Goal: Task Accomplishment & Management: Manage account settings

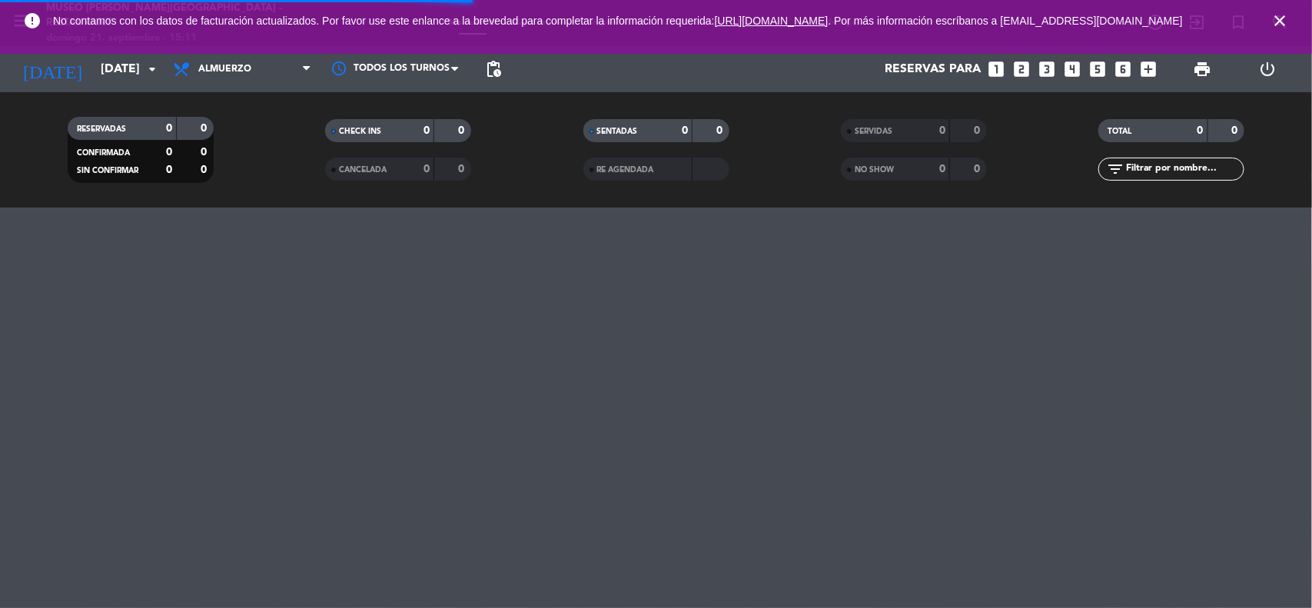
click at [1281, 25] on icon "close" at bounding box center [1279, 21] width 18 height 18
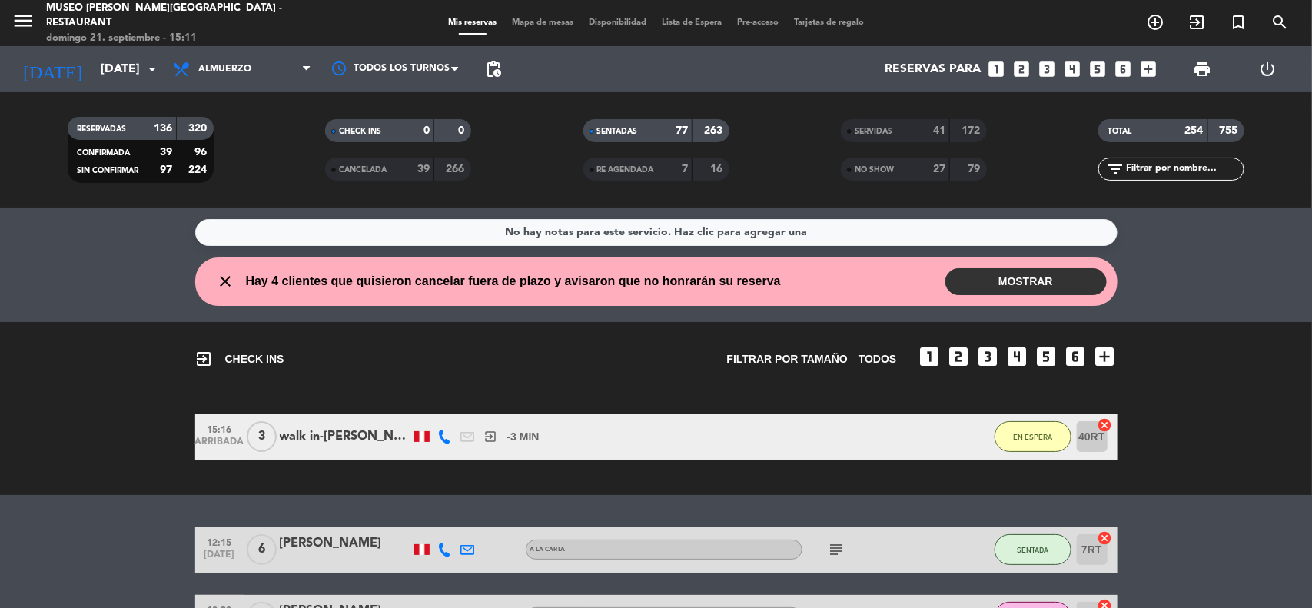
click at [1118, 59] on icon "looks_6" at bounding box center [1123, 69] width 20 height 20
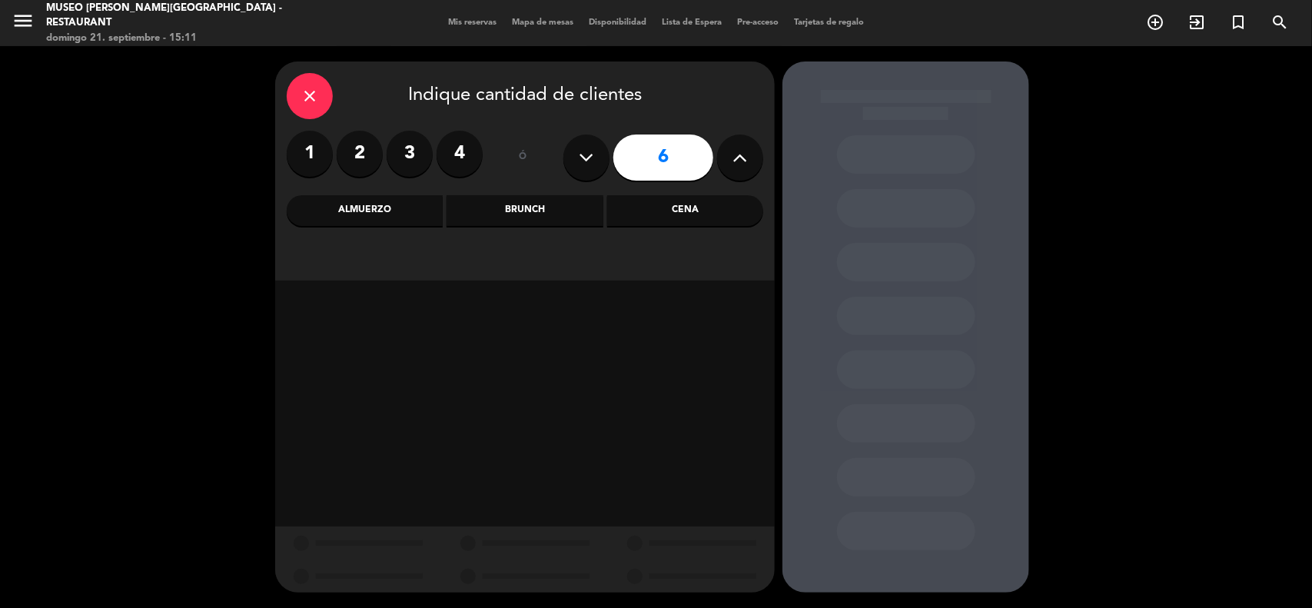
click at [654, 213] on div "Cena" at bounding box center [685, 210] width 156 height 31
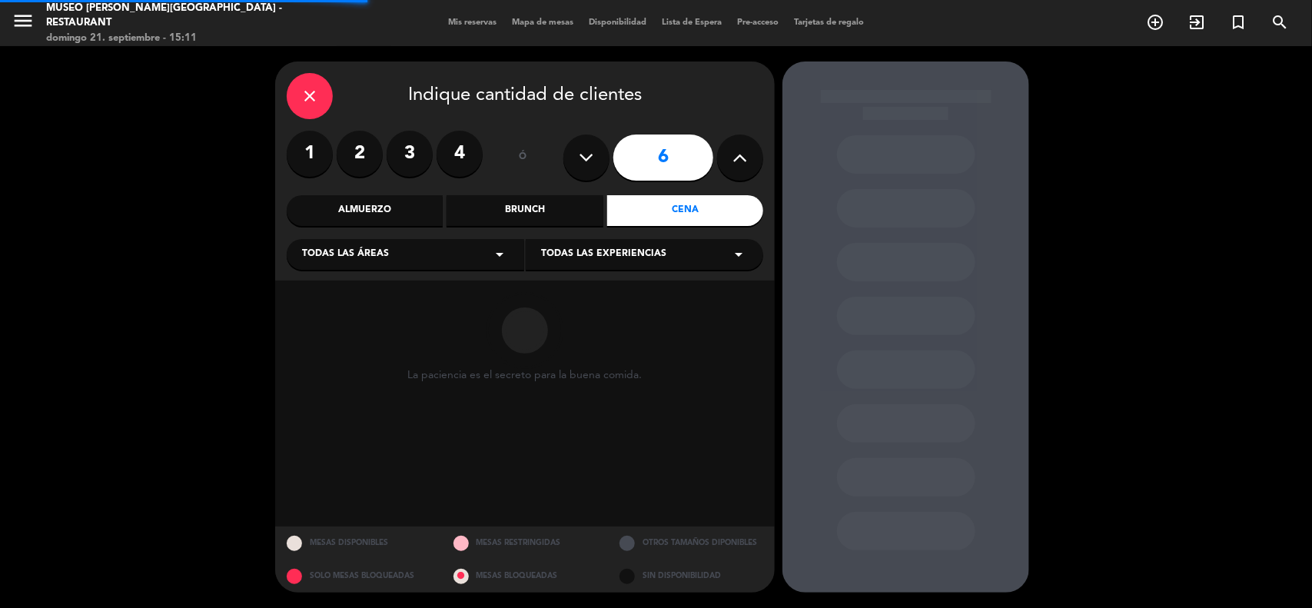
click at [419, 270] on div "close Indique cantidad de clientes 1 2 3 4 ó 6 Almuerzo Brunch Cena Todas las á…" at bounding box center [524, 170] width 499 height 219
click at [367, 251] on span "Todas las áreas" at bounding box center [345, 254] width 87 height 15
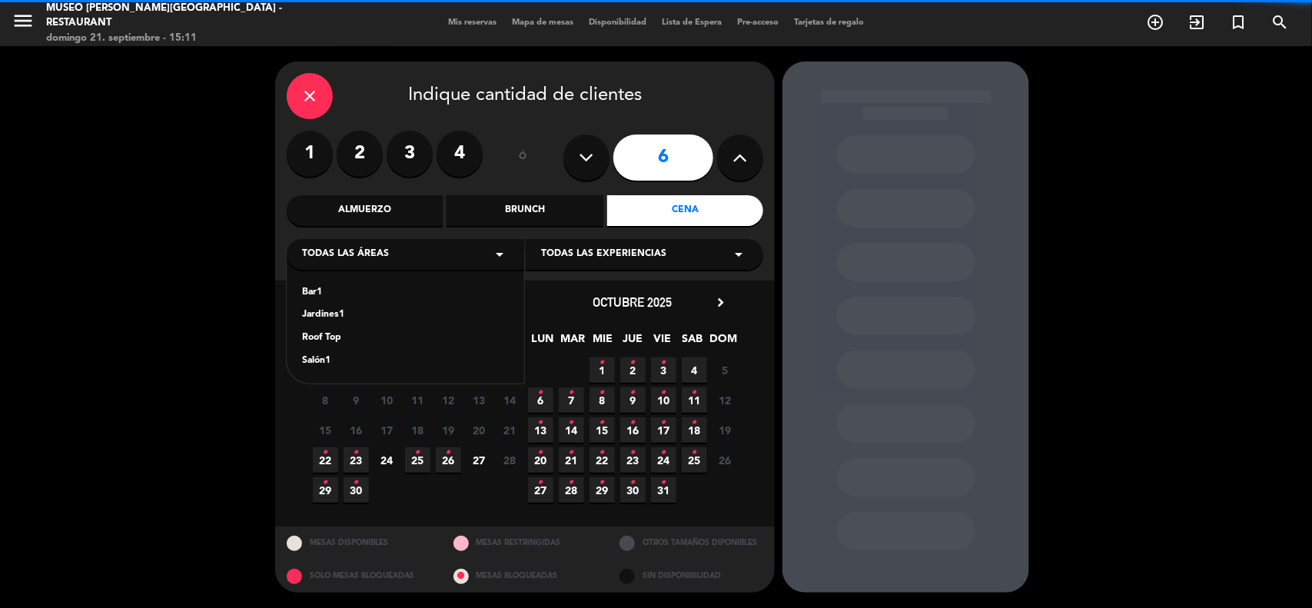
click at [332, 311] on div "Jardines1" at bounding box center [405, 314] width 207 height 15
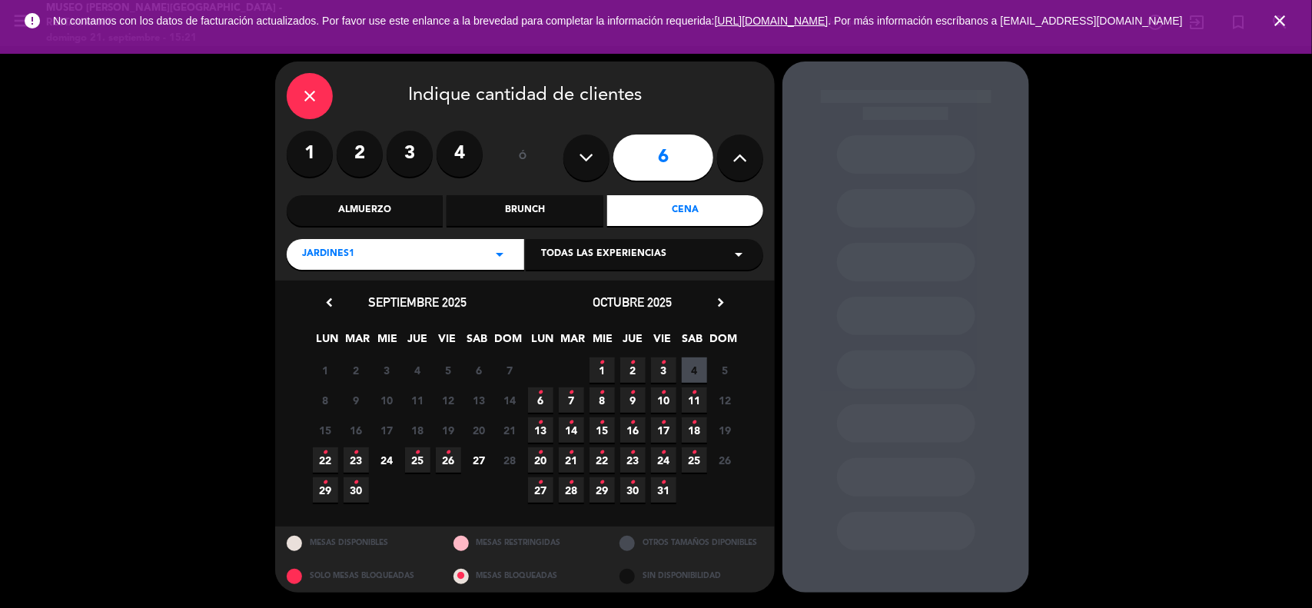
click at [301, 82] on div "close" at bounding box center [310, 96] width 46 height 46
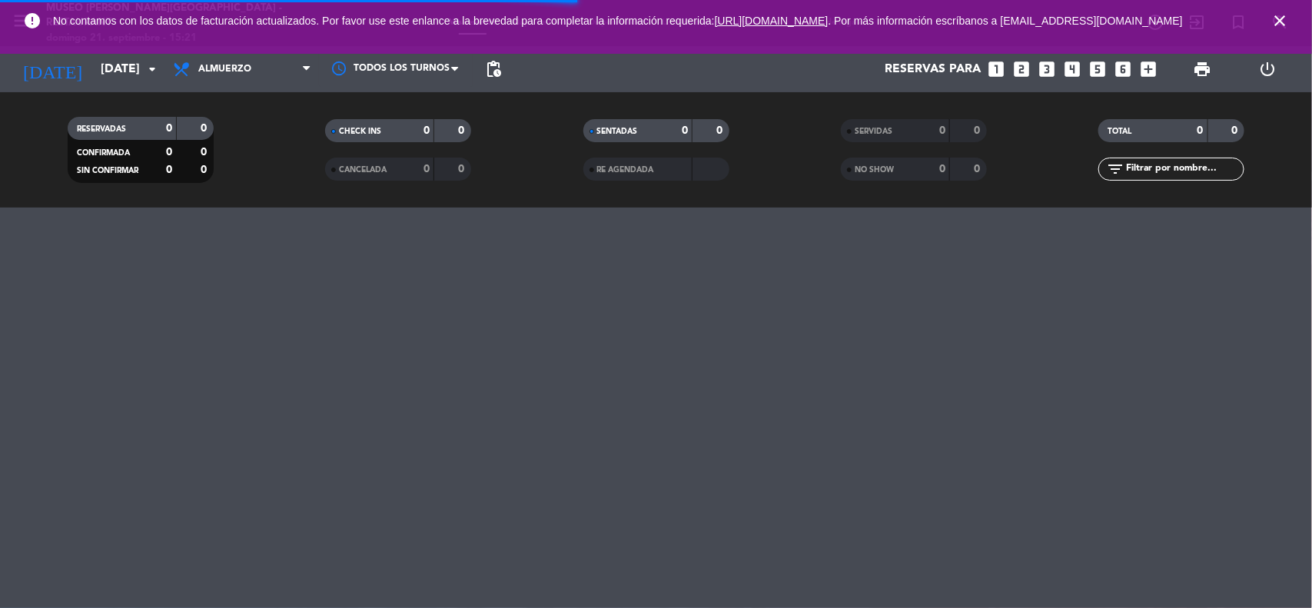
click at [1284, 28] on icon "close" at bounding box center [1279, 21] width 18 height 18
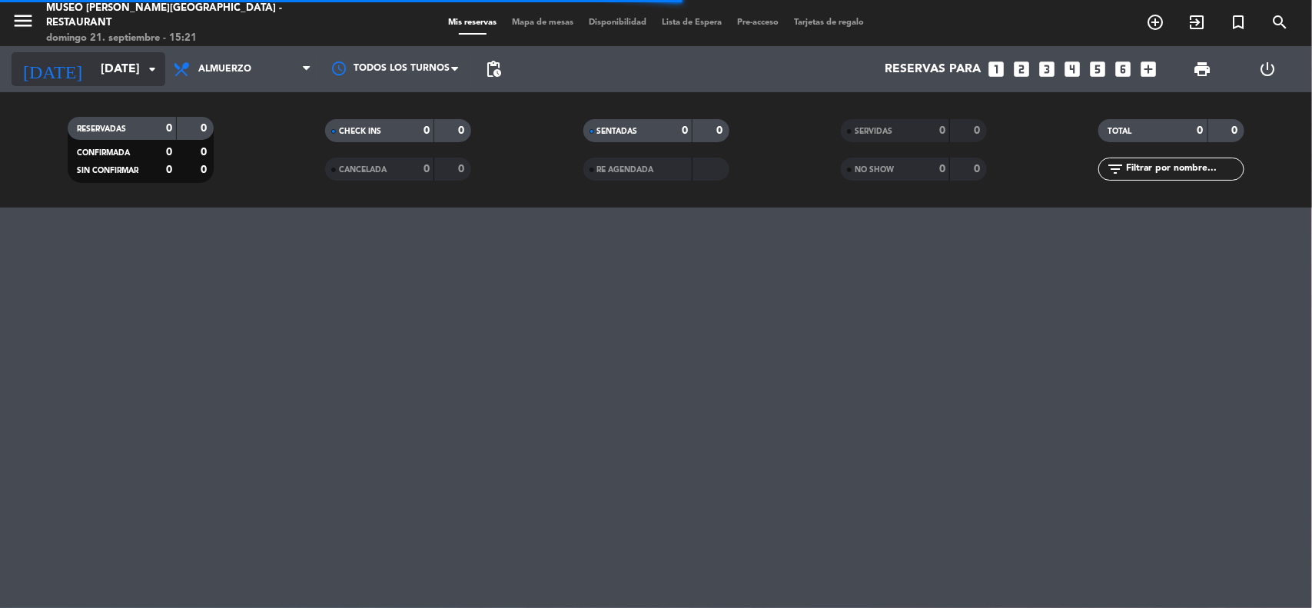
click at [114, 65] on input "[DATE]" at bounding box center [174, 70] width 162 height 30
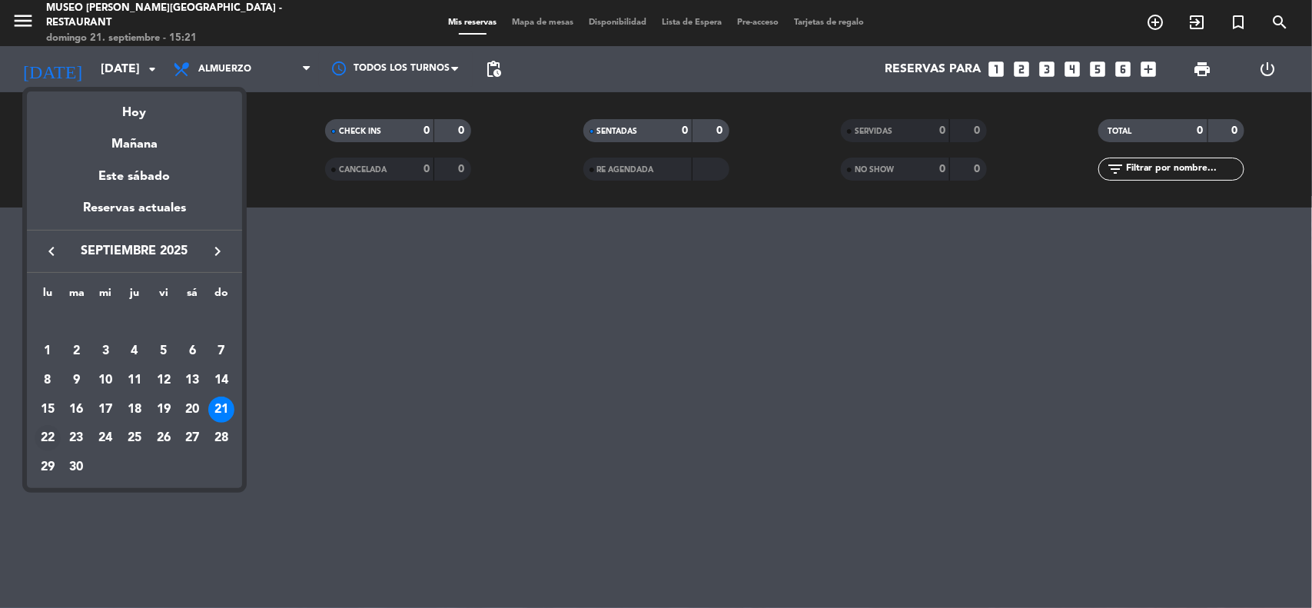
click at [51, 440] on div "22" at bounding box center [48, 438] width 26 height 26
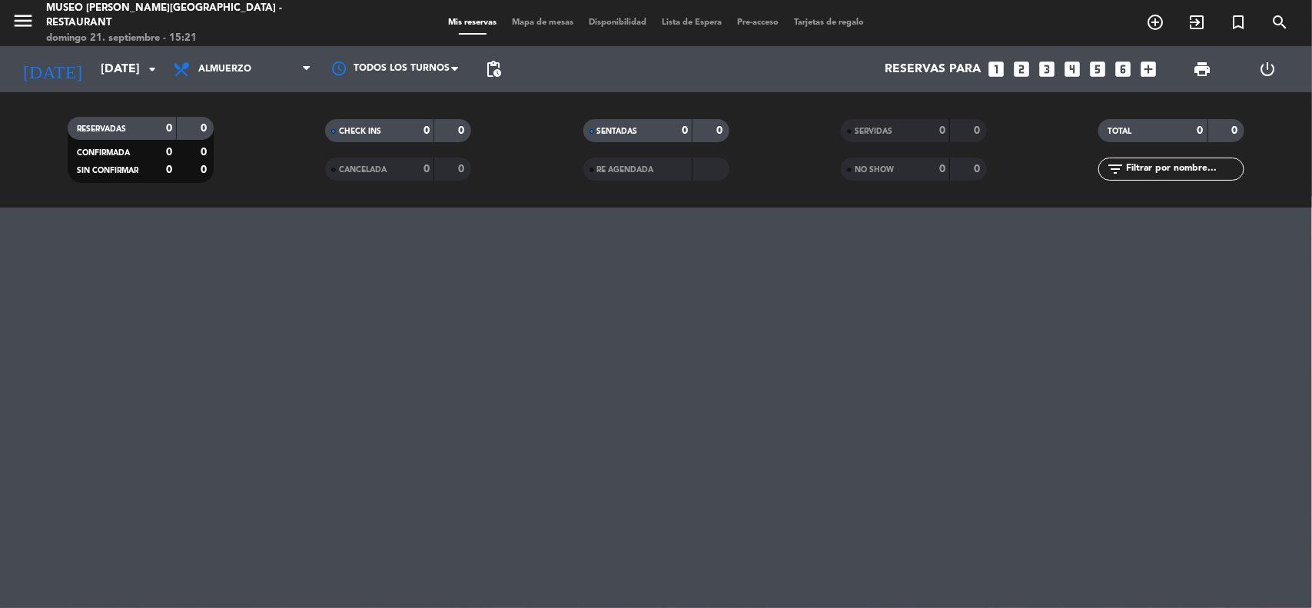
type input "[DATE]"
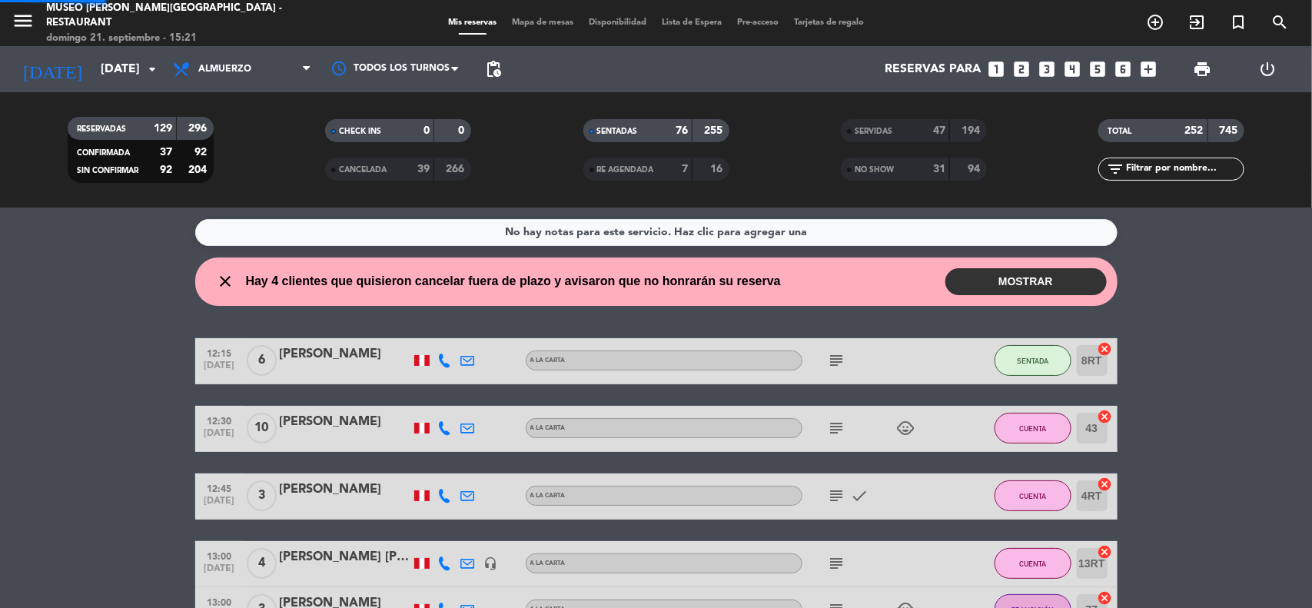
click at [1169, 175] on input "text" at bounding box center [1183, 169] width 119 height 17
click at [1166, 169] on input "text" at bounding box center [1183, 169] width 119 height 17
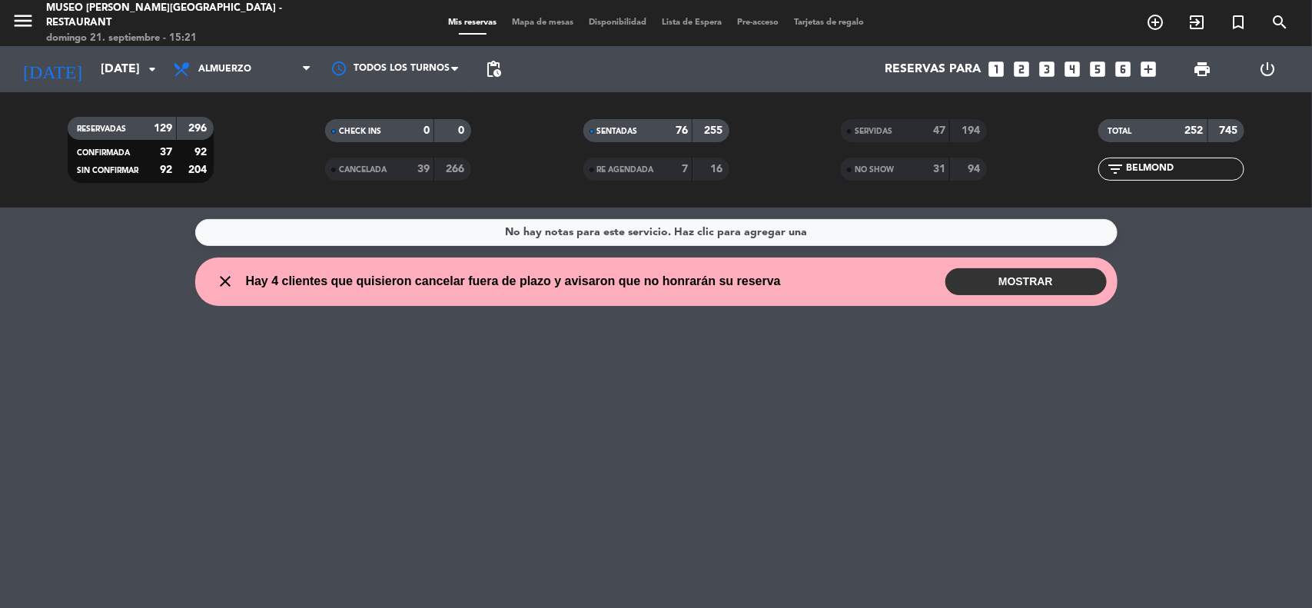
type input "BELMOND"
click at [851, 416] on div "No hay notas para este servicio. Haz clic para agregar una close Hay 4 clientes…" at bounding box center [656, 407] width 1312 height 400
drag, startPoint x: 1187, startPoint y: 170, endPoint x: 1015, endPoint y: 170, distance: 172.1
click at [1015, 170] on div "RESERVADAS 129 296 CONFIRMADA 37 92 SIN CONFIRMAR 92 204 CHECK INS 0 0 CANCELAD…" at bounding box center [656, 150] width 1312 height 85
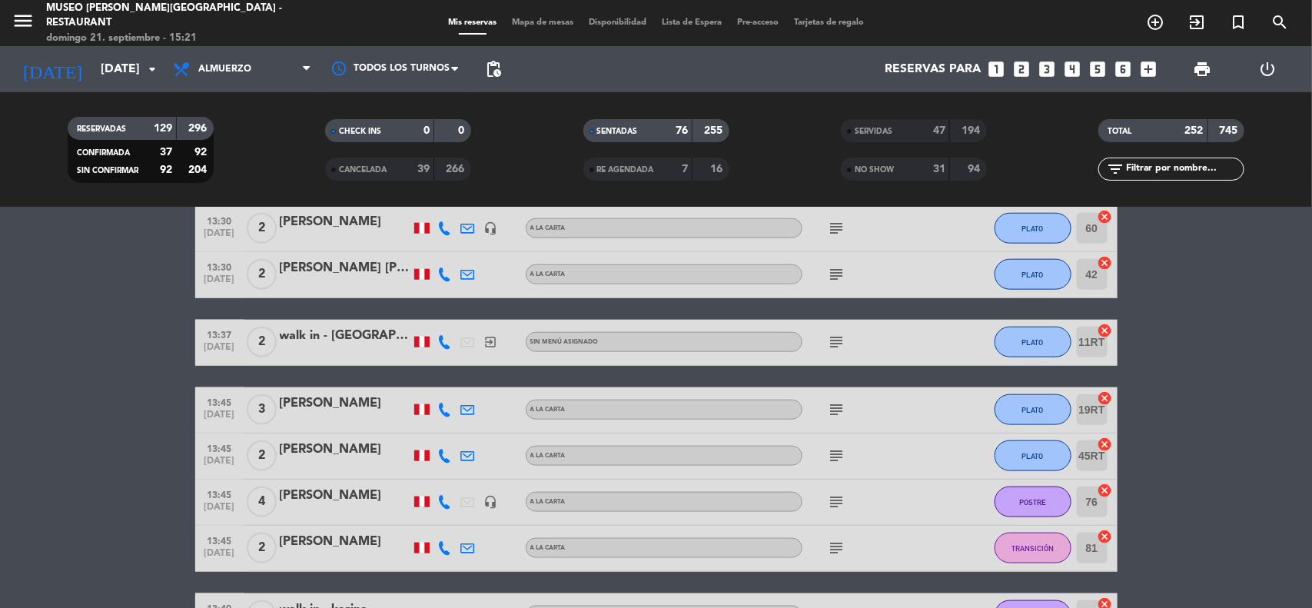
scroll to position [864, 0]
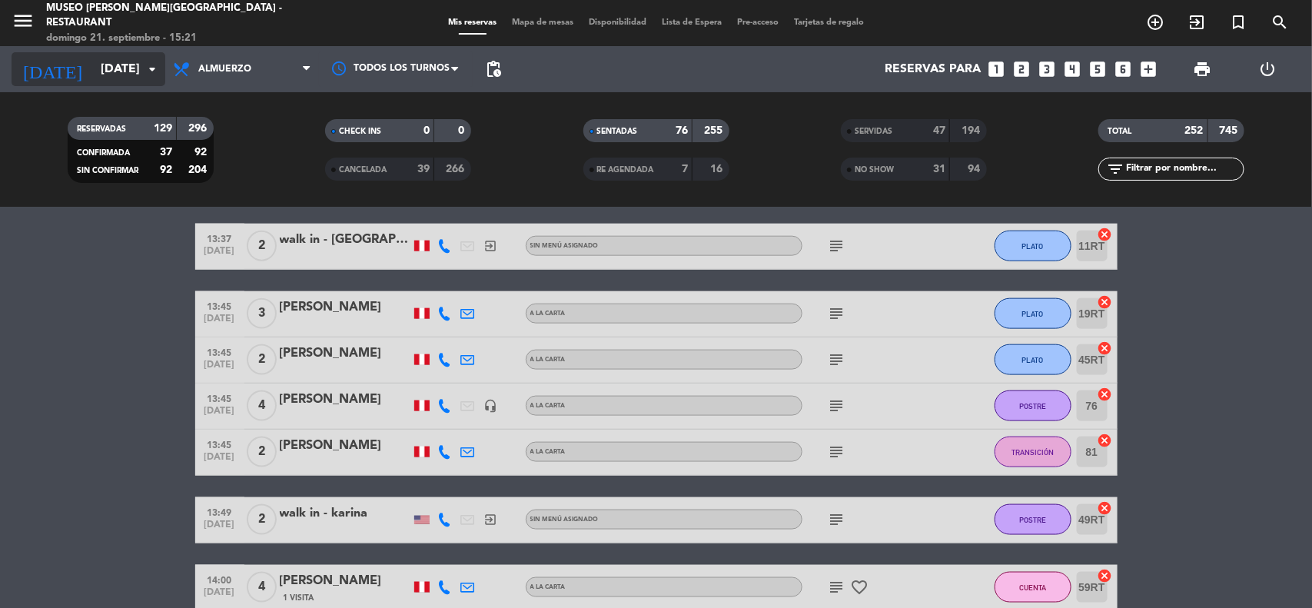
click at [93, 64] on input "[DATE]" at bounding box center [174, 70] width 162 height 30
